Goal: Find specific page/section: Find specific page/section

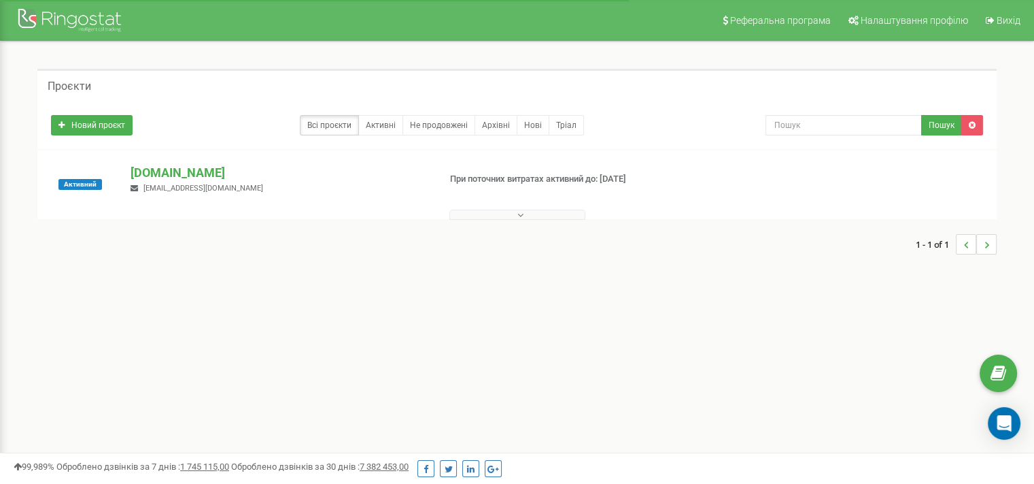
click at [526, 210] on button at bounding box center [518, 214] width 136 height 10
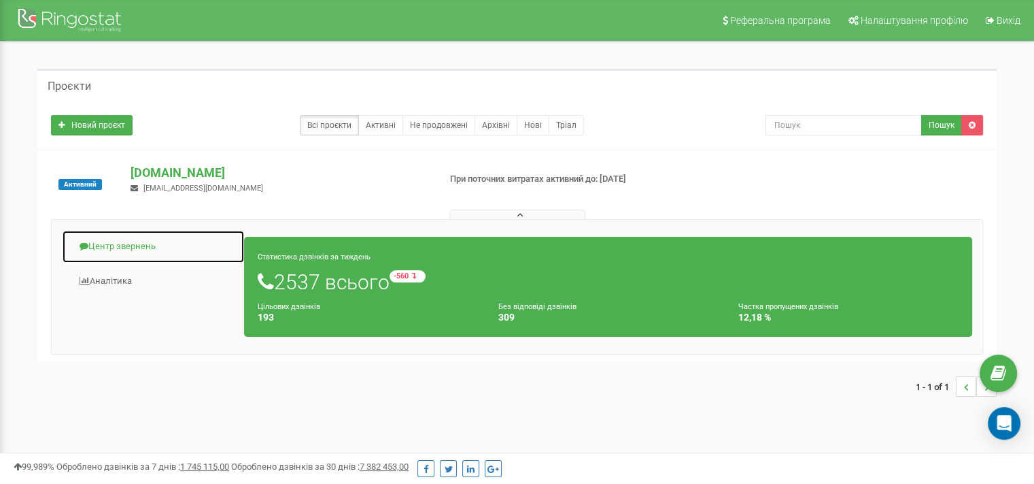
click at [139, 244] on link "Центр звернень" at bounding box center [153, 246] width 183 height 33
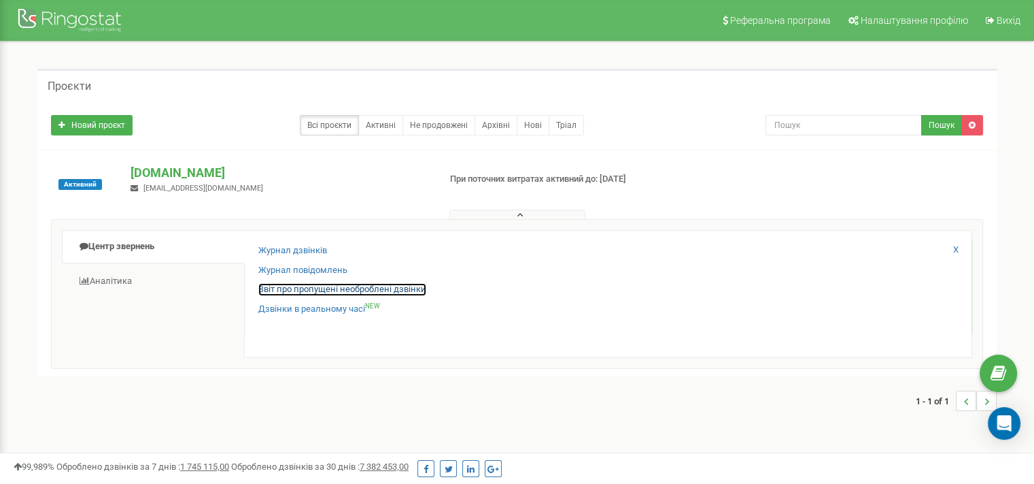
click at [351, 292] on link "Звіт про пропущені необроблені дзвінки" at bounding box center [342, 289] width 168 height 13
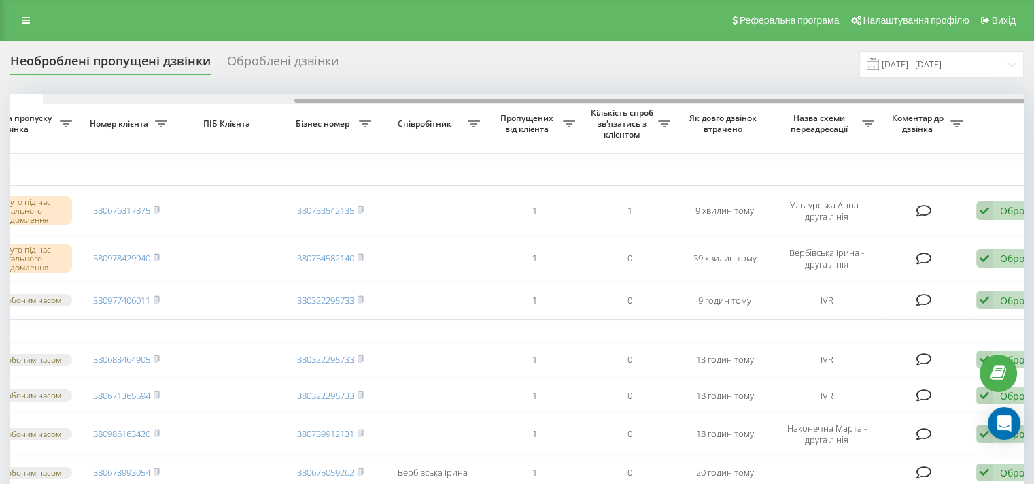
drag, startPoint x: 740, startPoint y: 100, endPoint x: 956, endPoint y: 100, distance: 216.3
click at [966, 99] on div at bounding box center [671, 101] width 755 height 4
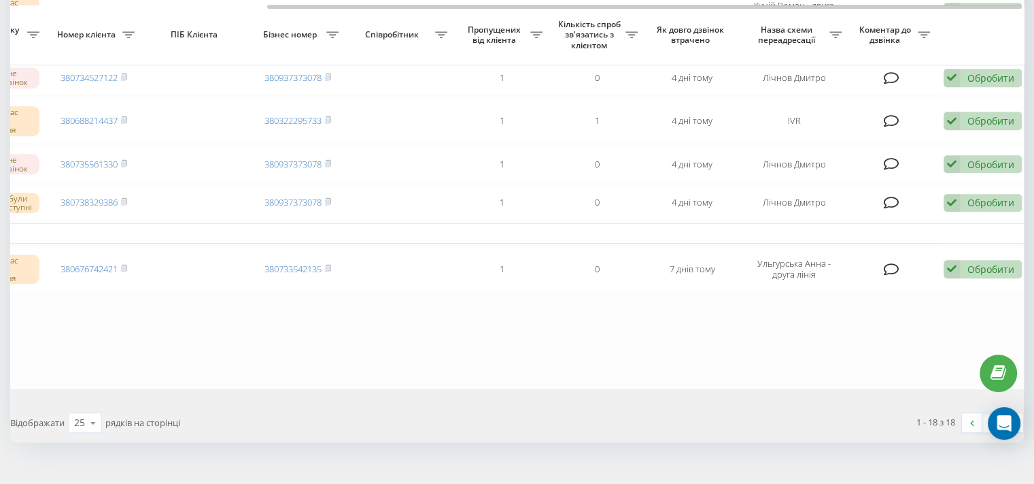
scroll to position [748, 0]
